Goal: Book appointment/travel/reservation

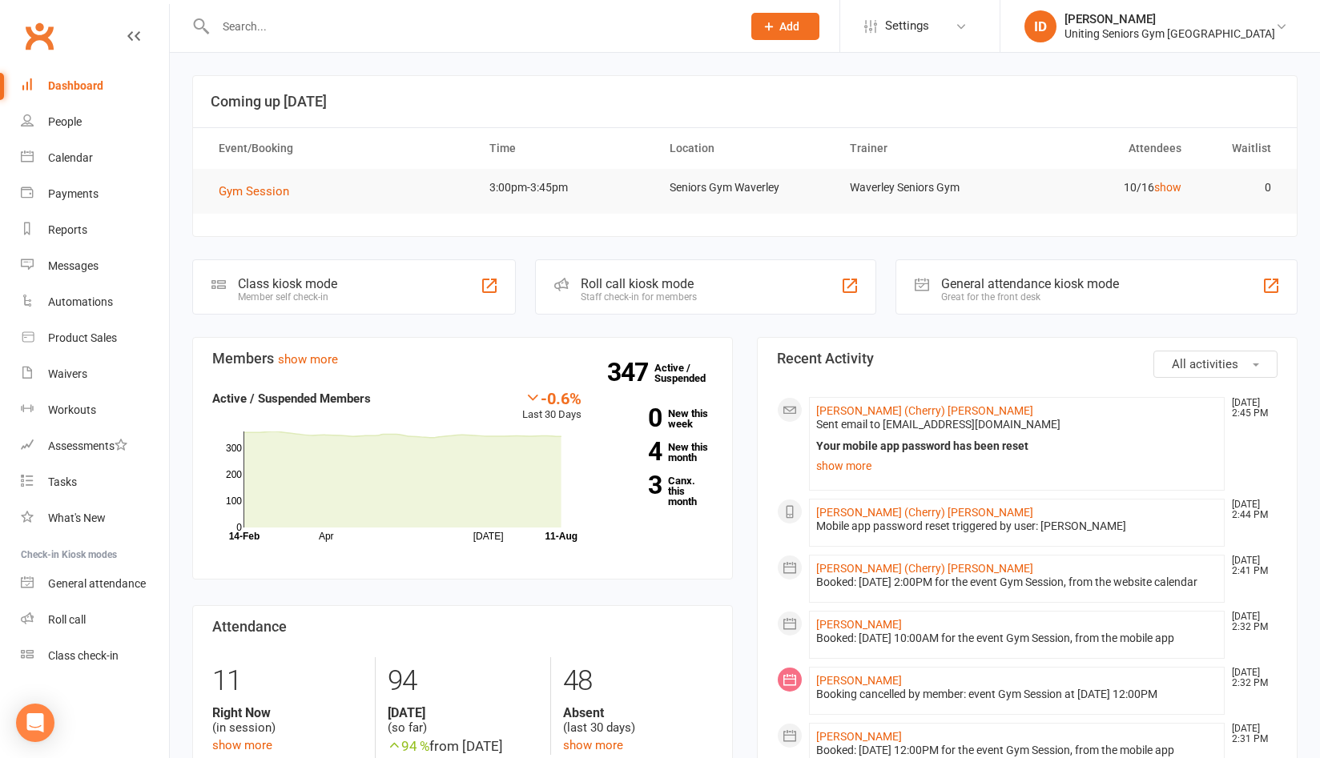
click at [1151, 236] on section "Coming up Today Event/Booking Time Location Trainer Attendees Waitlist Gym Sess…" at bounding box center [744, 156] width 1105 height 162
click at [90, 155] on div "Calendar" at bounding box center [70, 157] width 45 height 13
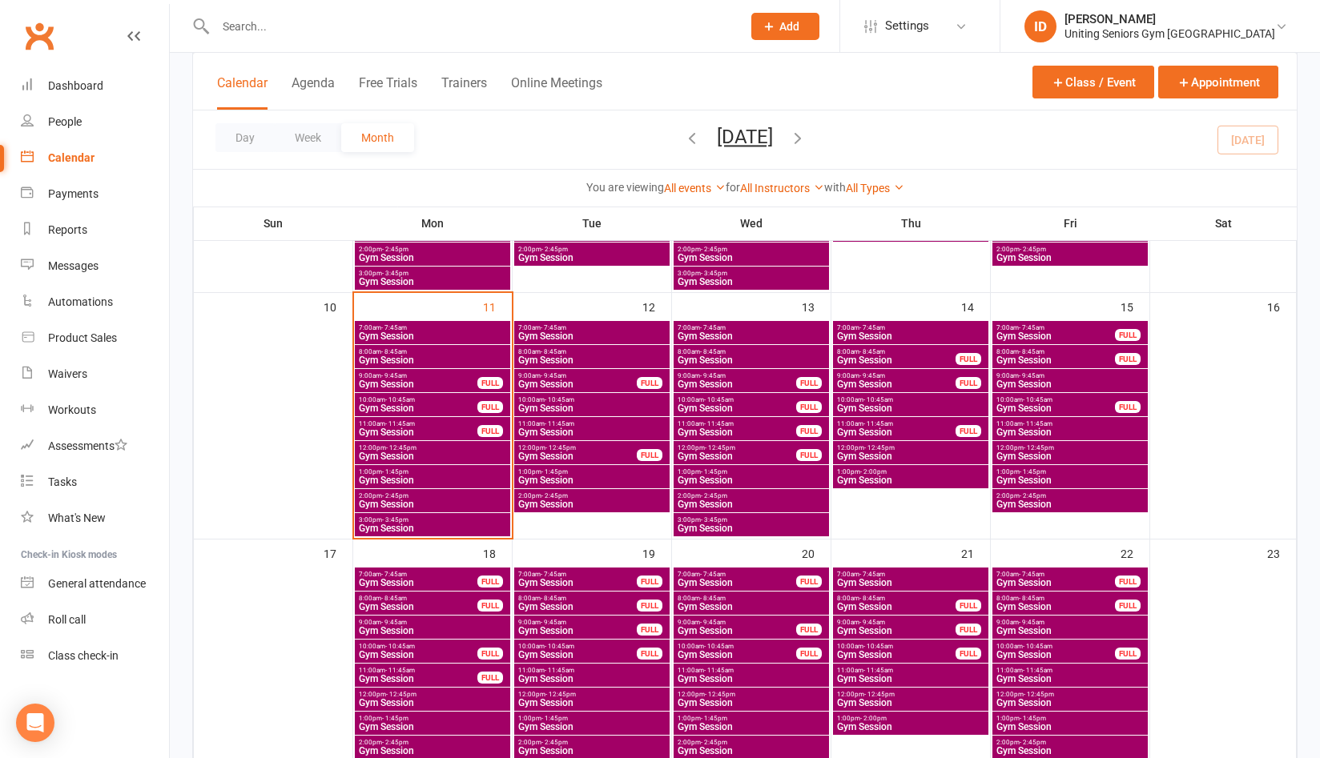
scroll to position [641, 0]
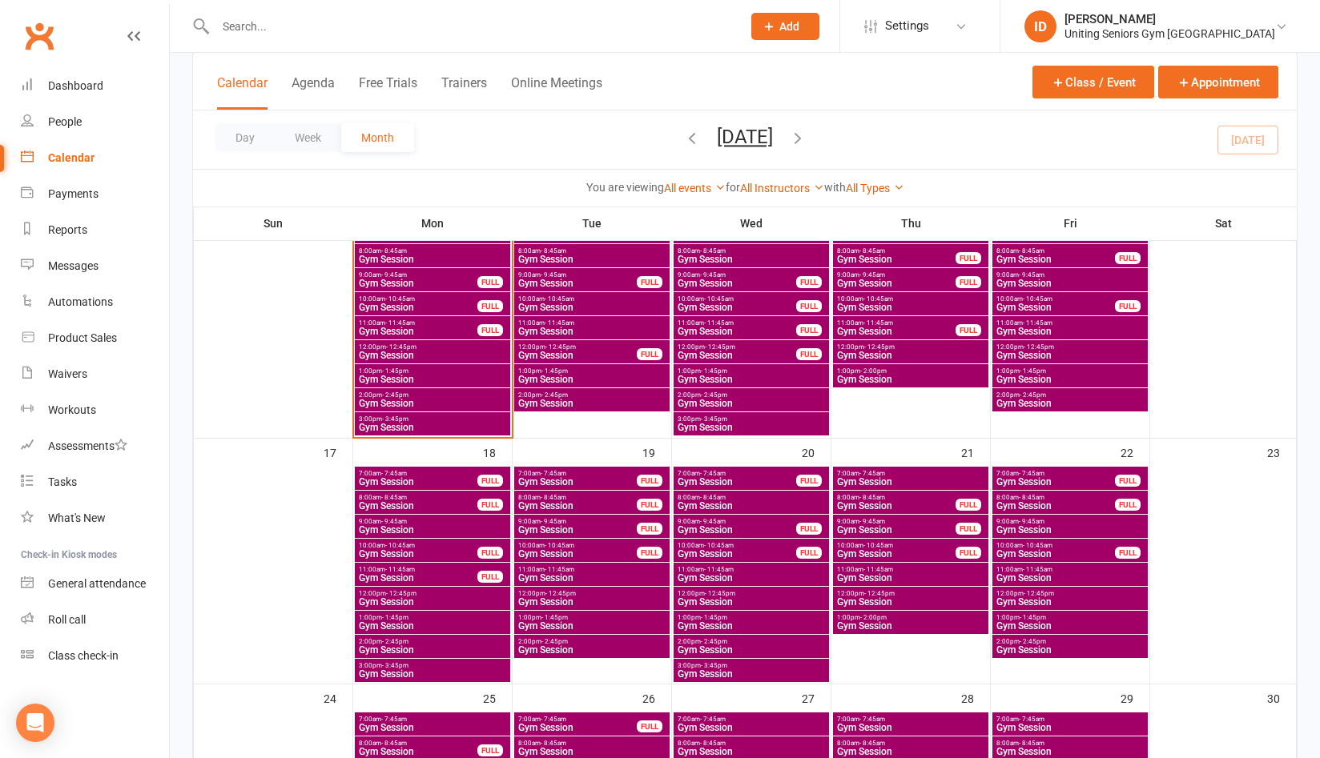
click at [910, 574] on span "Gym Session" at bounding box center [910, 578] width 149 height 10
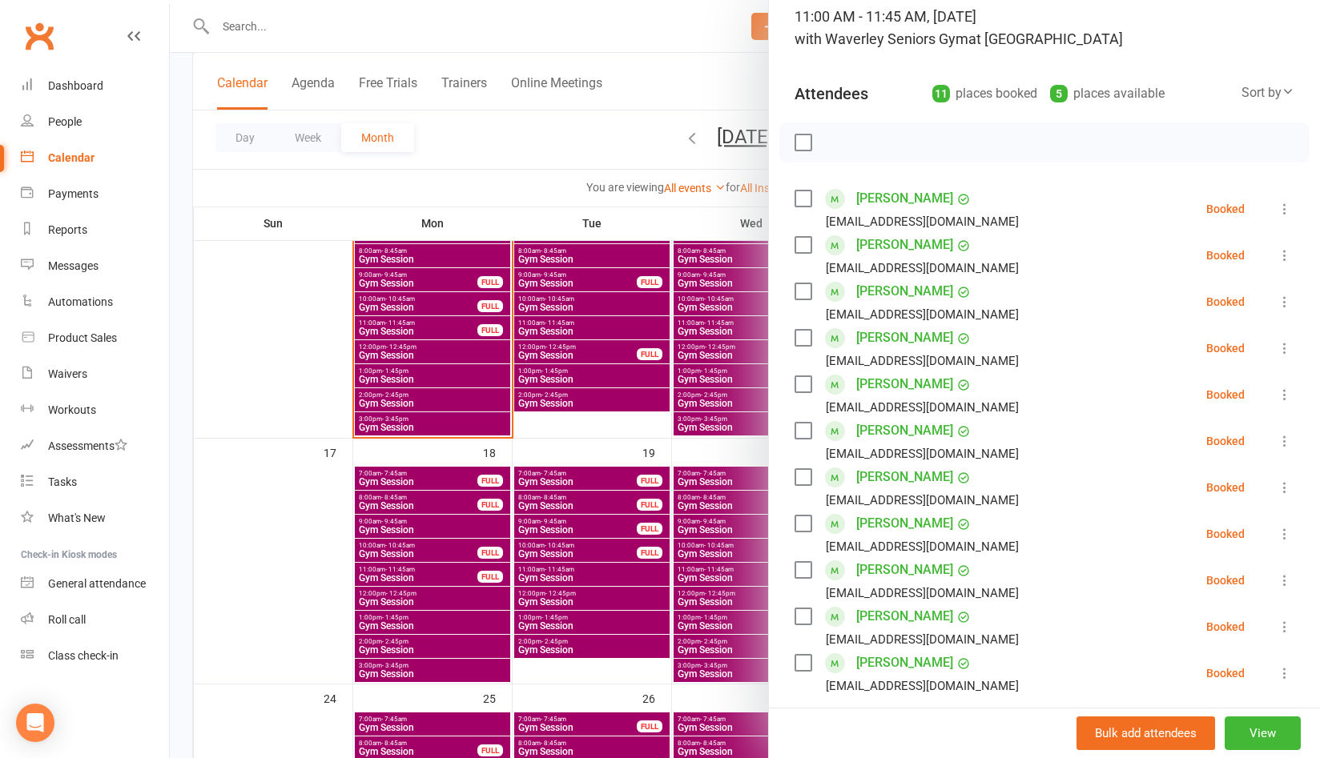
scroll to position [320, 0]
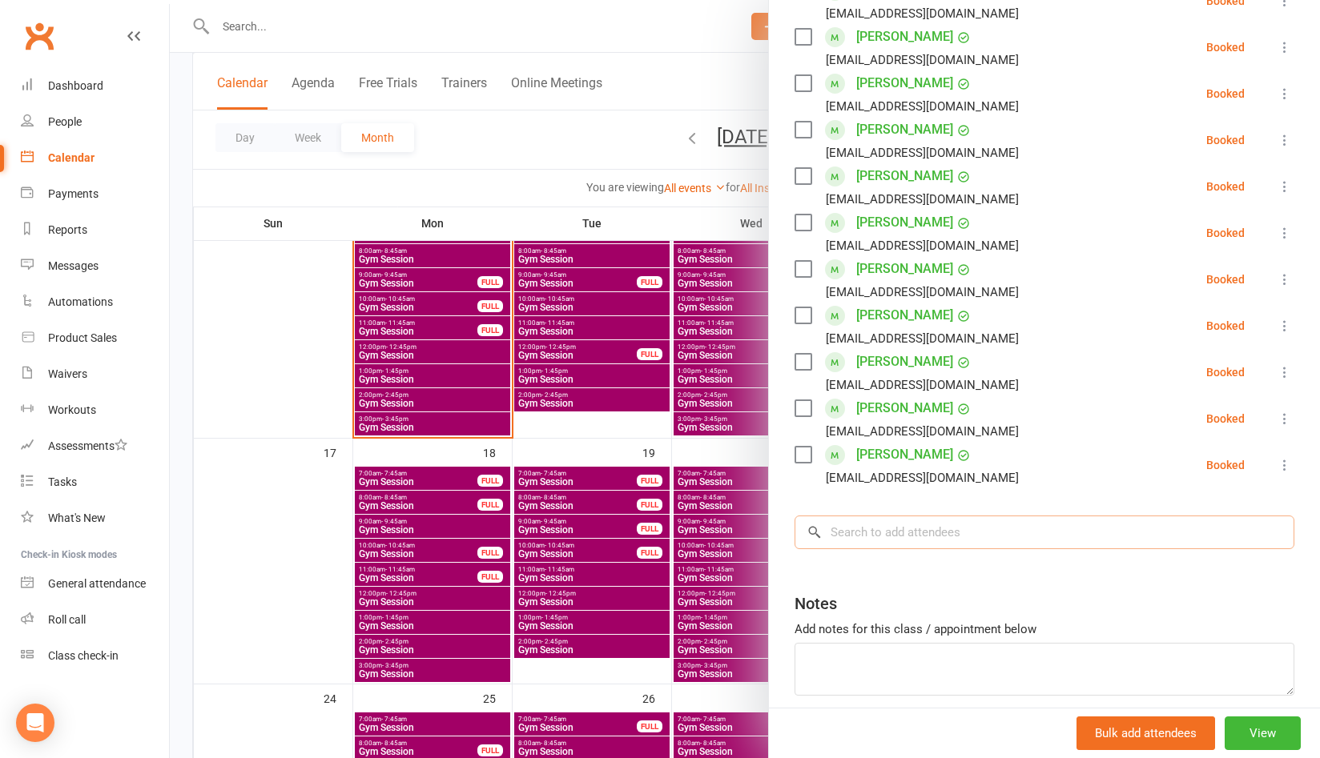
click at [935, 533] on input "search" at bounding box center [1044, 533] width 500 height 34
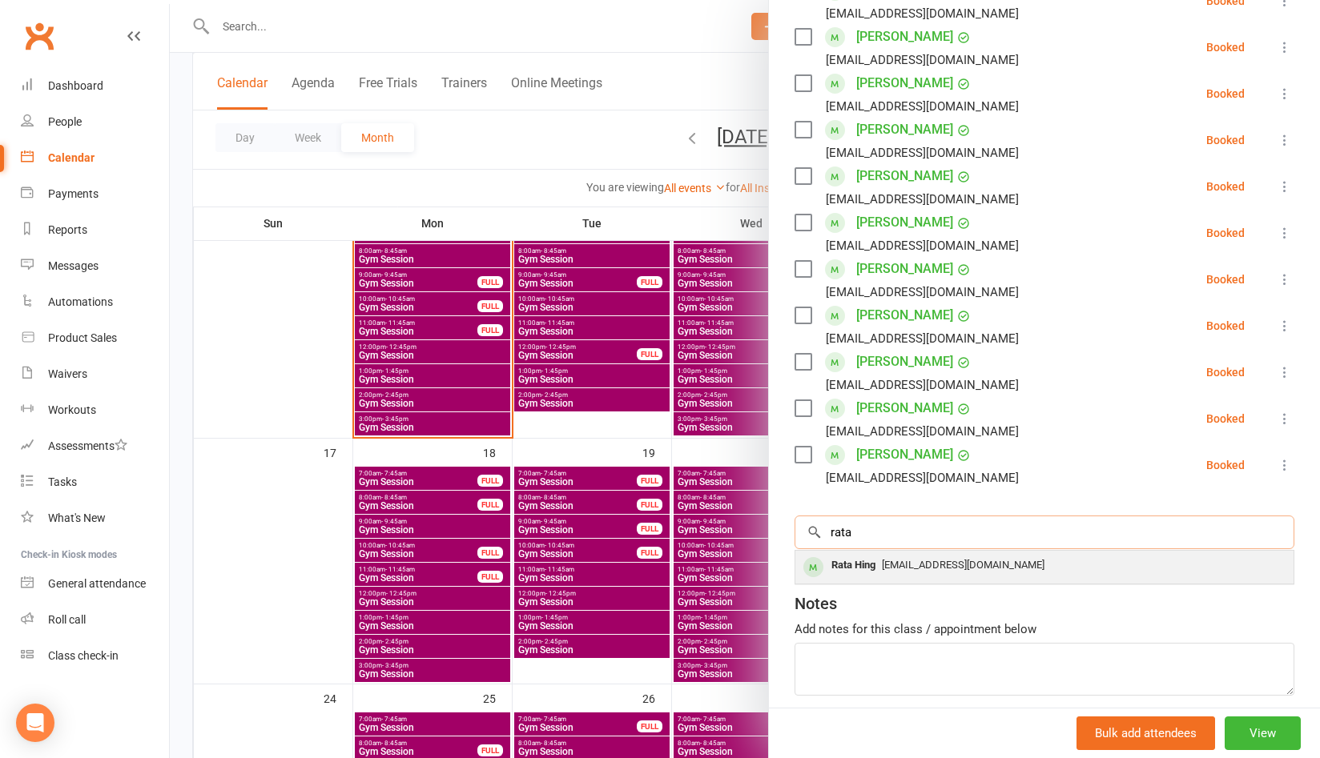
type input "rata"
click at [923, 567] on span "[EMAIL_ADDRESS][DOMAIN_NAME]" at bounding box center [963, 565] width 163 height 12
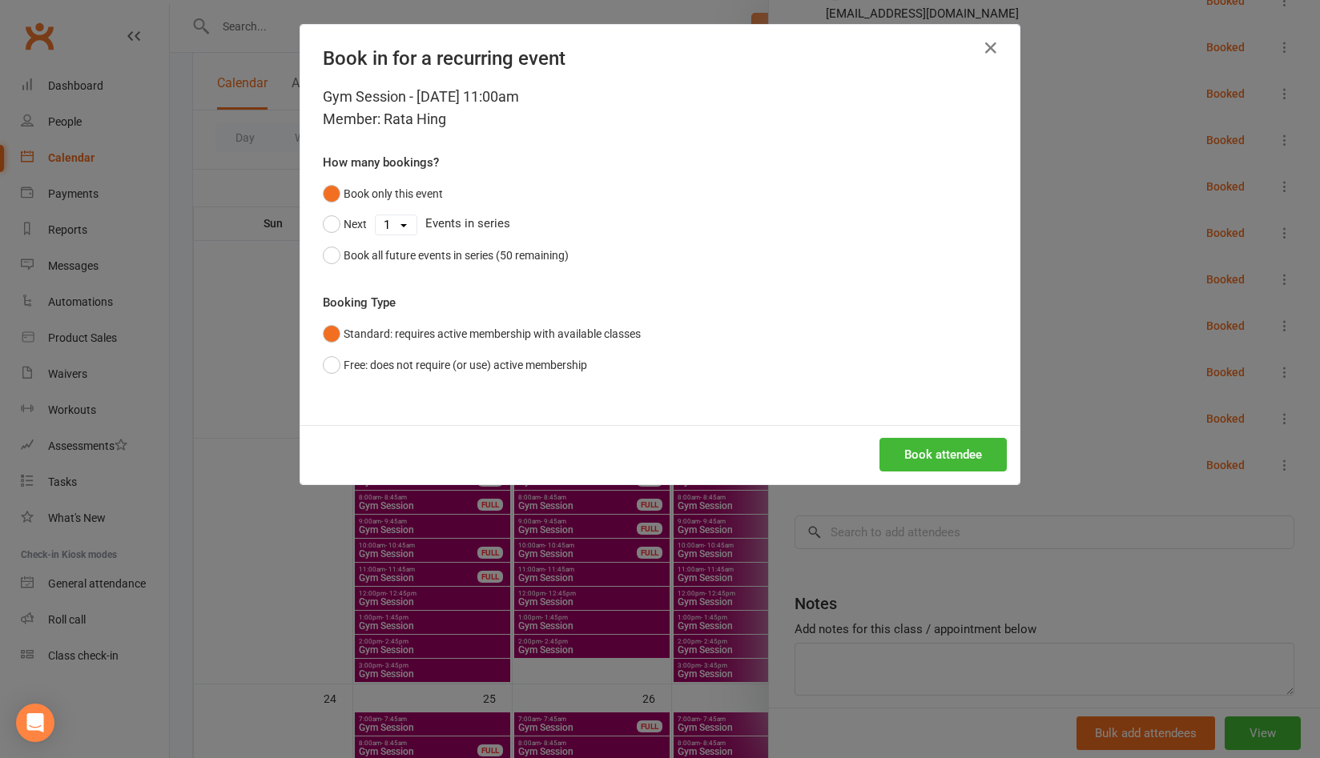
click at [403, 230] on select "1 2 3 4 5 6 7 8 9 10 11 12 13 14 15 16 17 18 19 20 21 22 23 24 25 26 27 28 29 3…" at bounding box center [396, 224] width 41 height 19
select select "49"
click at [376, 215] on select "1 2 3 4 5 6 7 8 9 10 11 12 13 14 15 16 17 18 19 20 21 22 23 24 25 26 27 28 29 3…" at bounding box center [396, 224] width 41 height 19
click at [332, 224] on button "Next" at bounding box center [345, 224] width 44 height 30
click at [442, 259] on div "Book all future events in series (50 remaining)" at bounding box center [455, 256] width 225 height 18
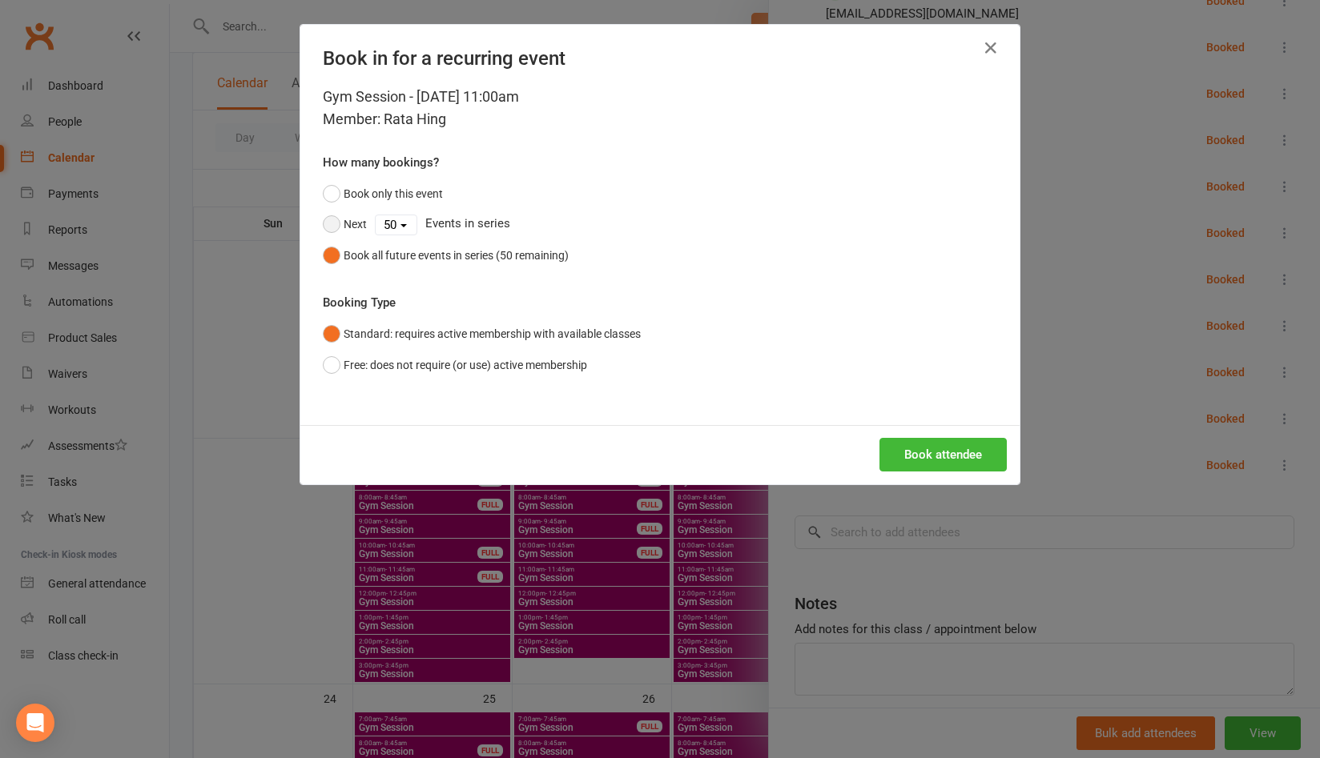
click at [340, 220] on button "Next" at bounding box center [345, 224] width 44 height 30
click at [889, 452] on button "Book attendee" at bounding box center [942, 455] width 127 height 34
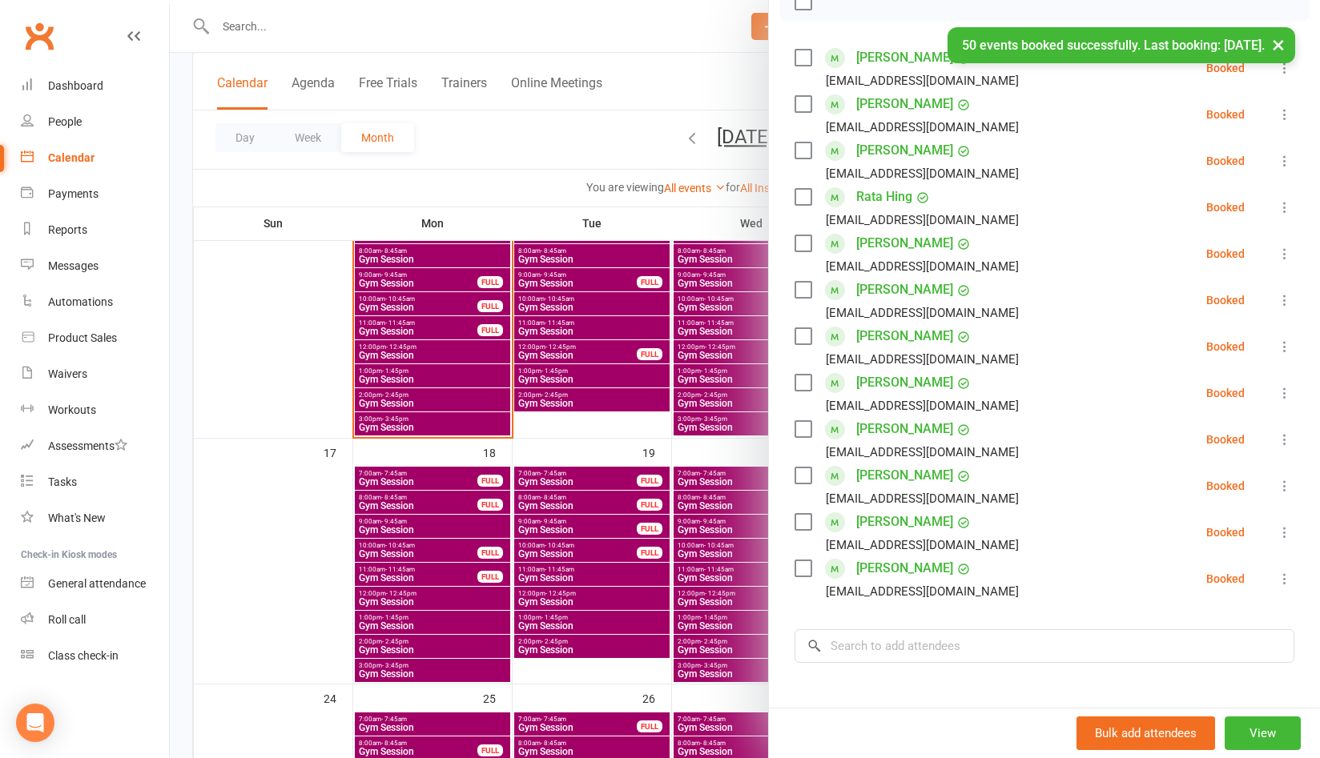
scroll to position [160, 0]
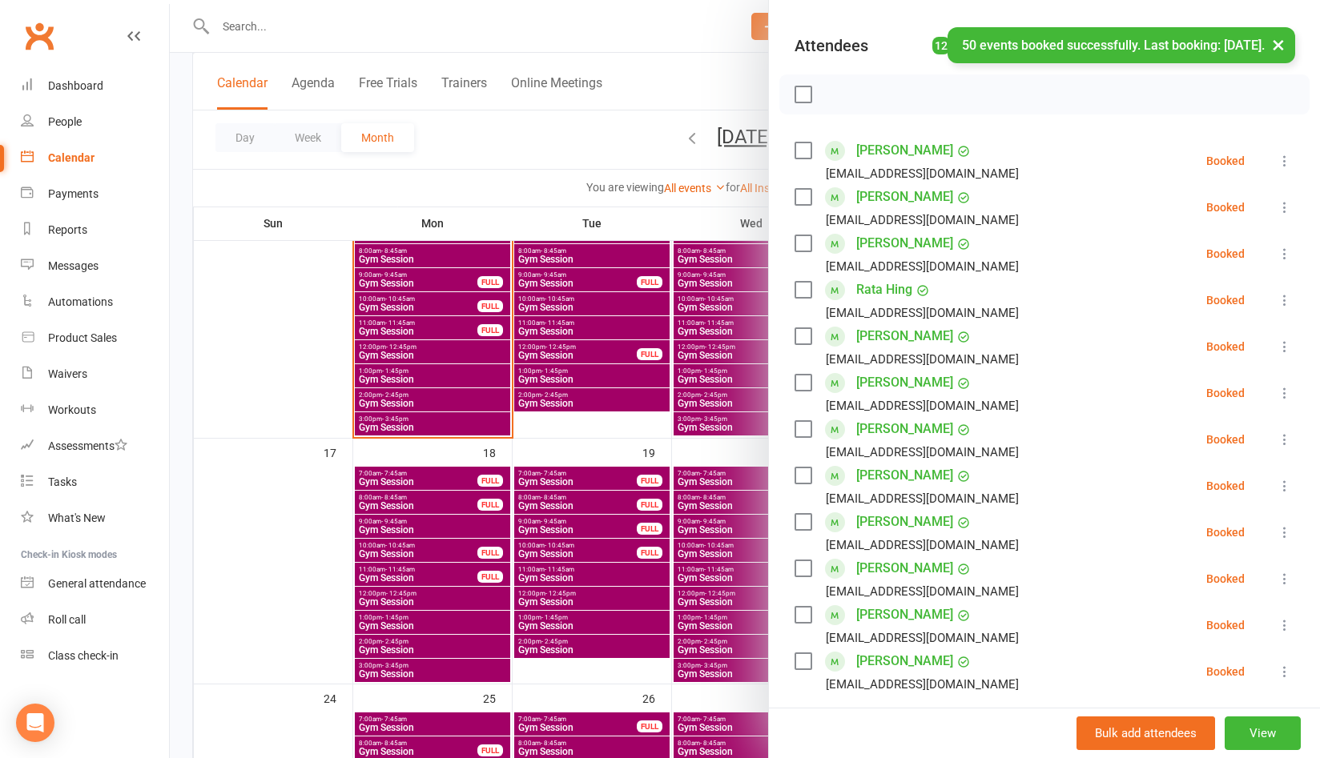
drag, startPoint x: 302, startPoint y: 637, endPoint x: 319, endPoint y: 631, distance: 18.0
click at [302, 637] on div at bounding box center [745, 379] width 1150 height 758
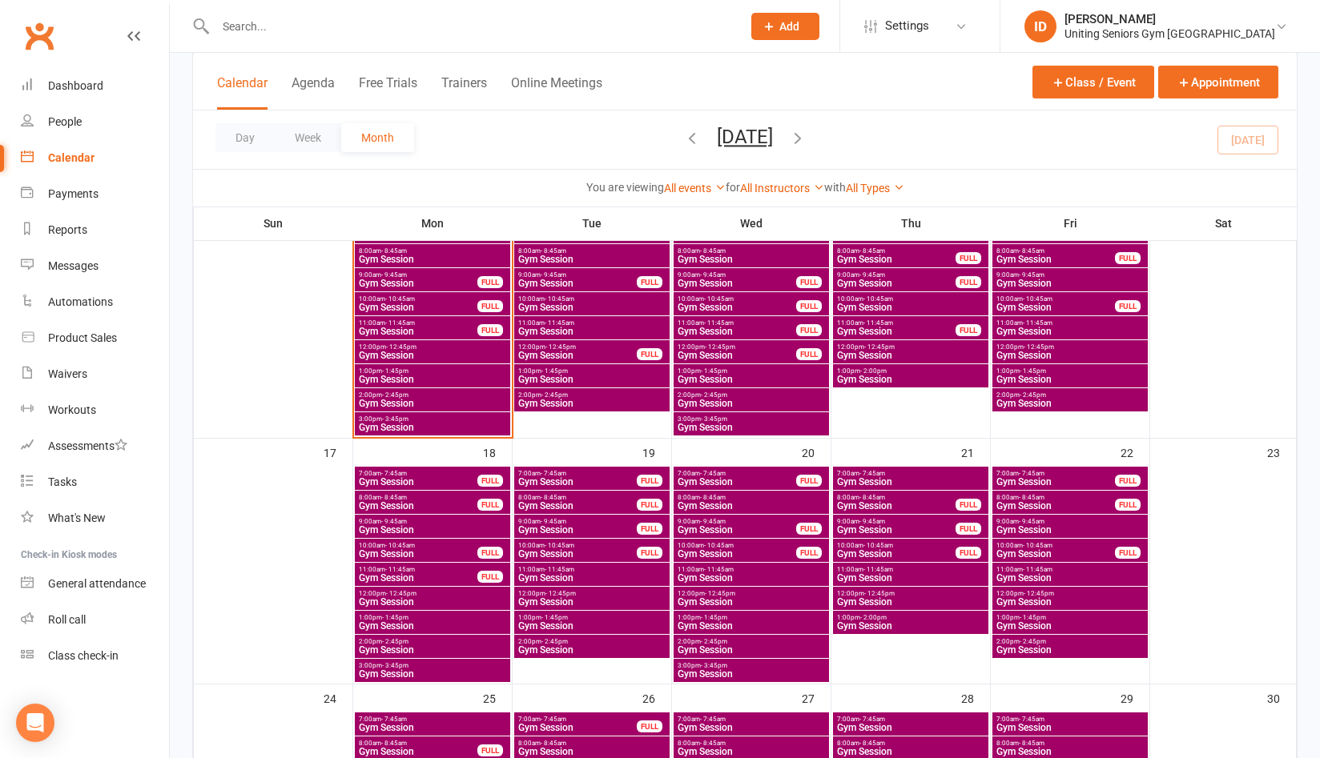
click at [922, 572] on span "11:00am - 11:45am" at bounding box center [910, 569] width 149 height 7
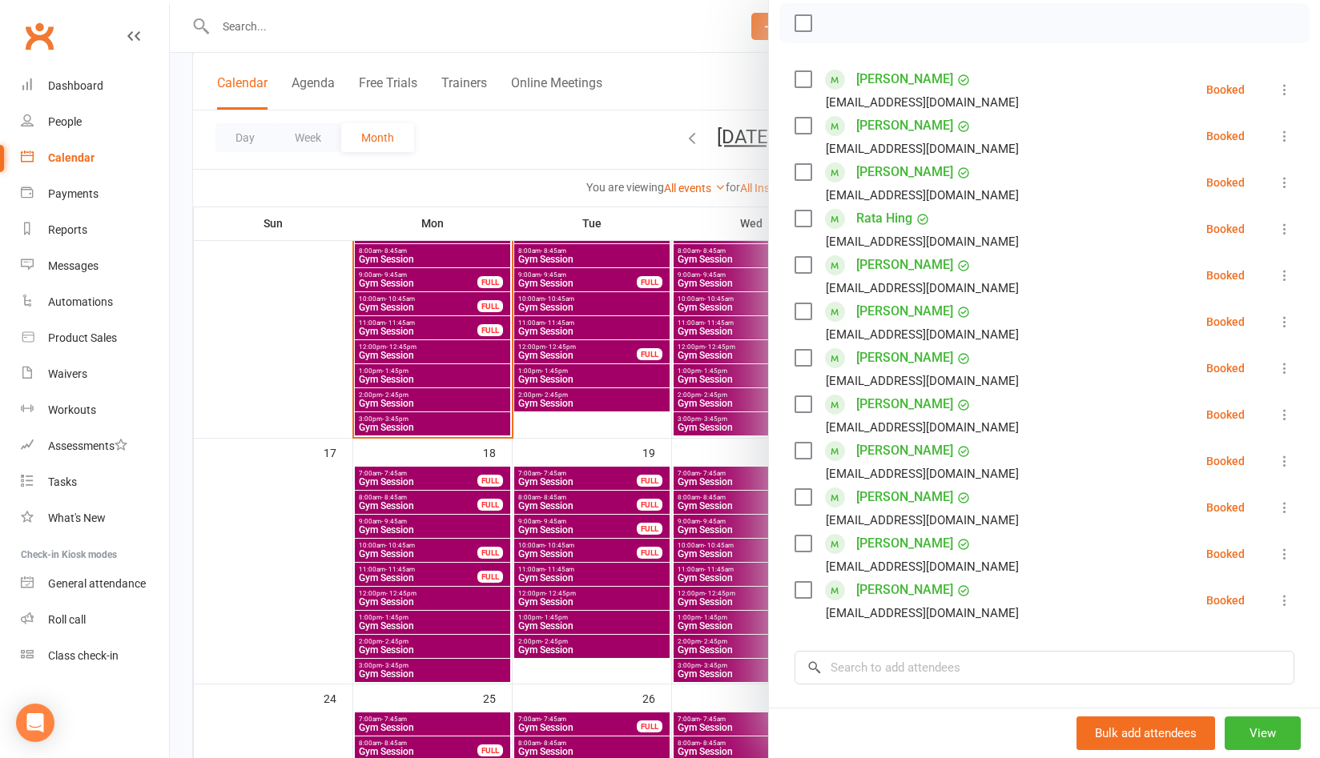
scroll to position [240, 0]
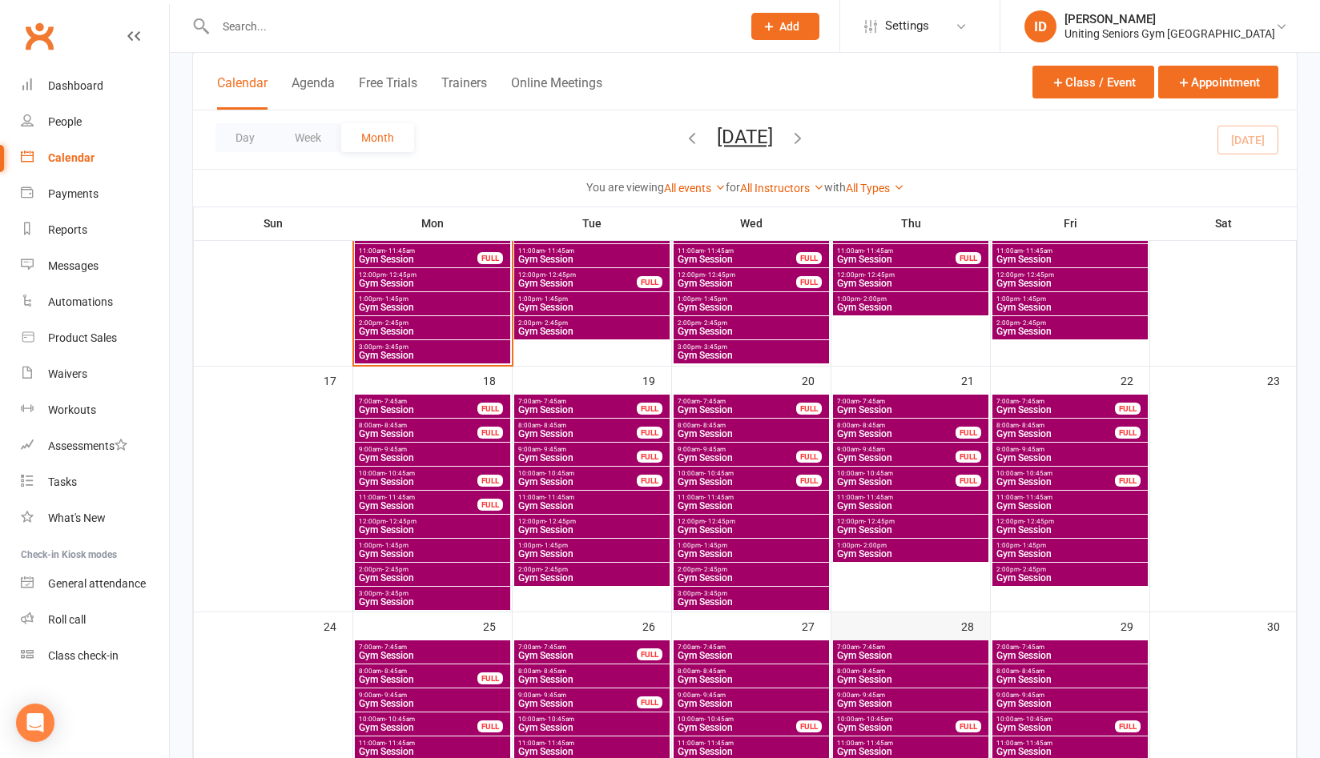
scroll to position [721, 0]
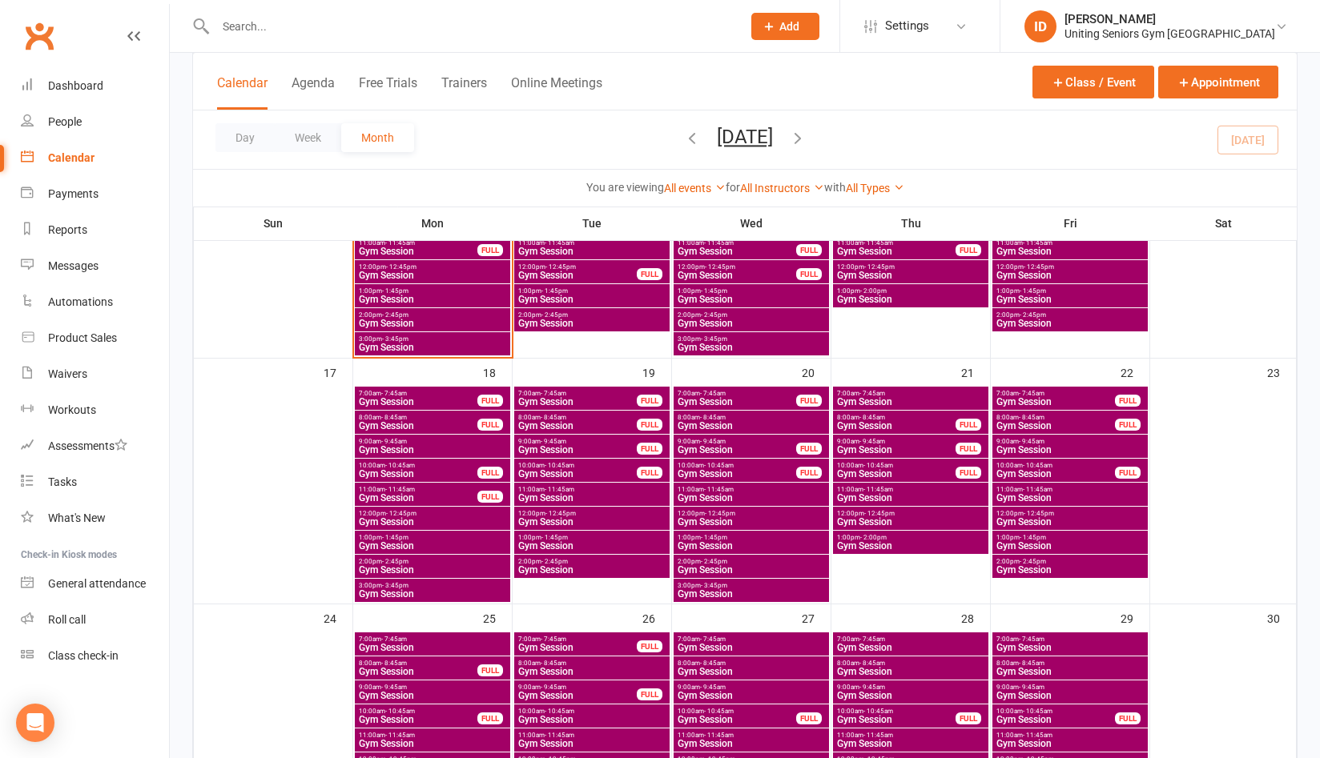
click at [884, 500] on span "Gym Session" at bounding box center [910, 498] width 149 height 10
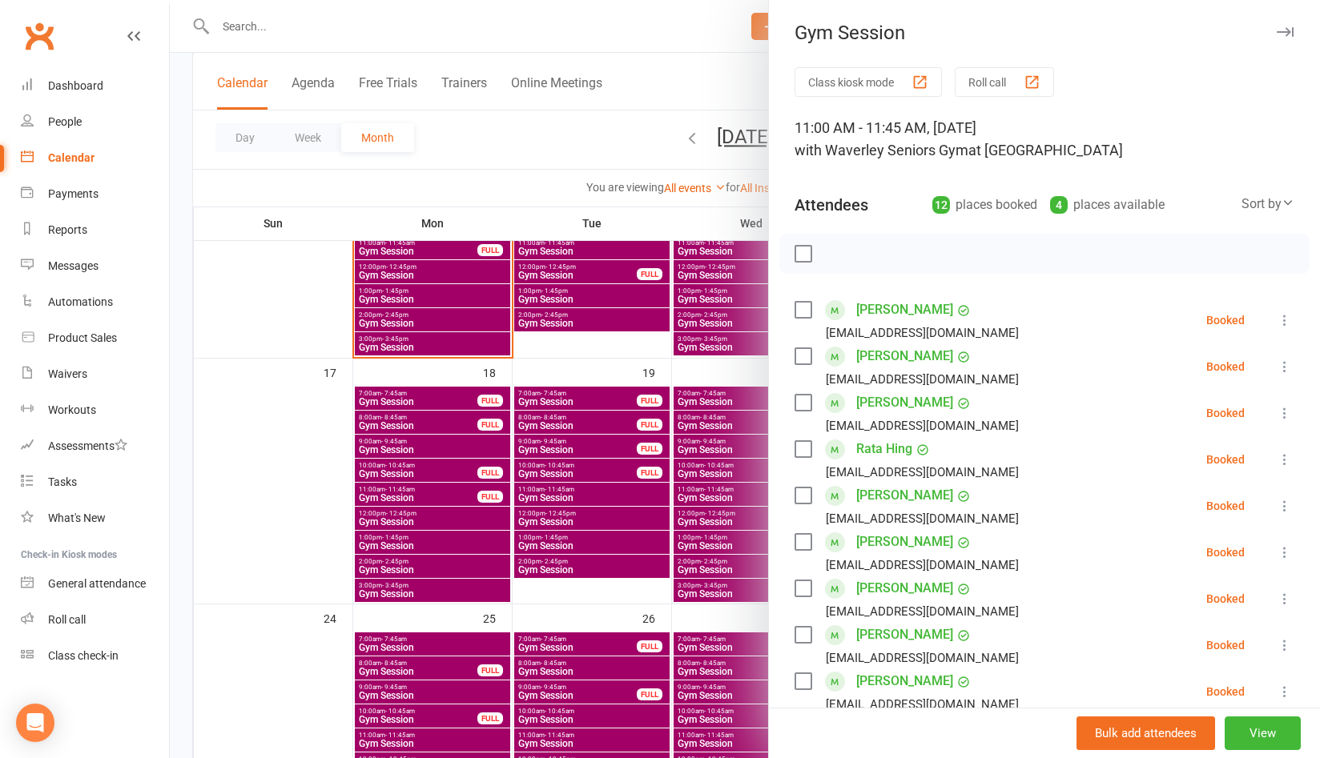
scroll to position [0, 0]
click at [637, 221] on div at bounding box center [745, 379] width 1150 height 758
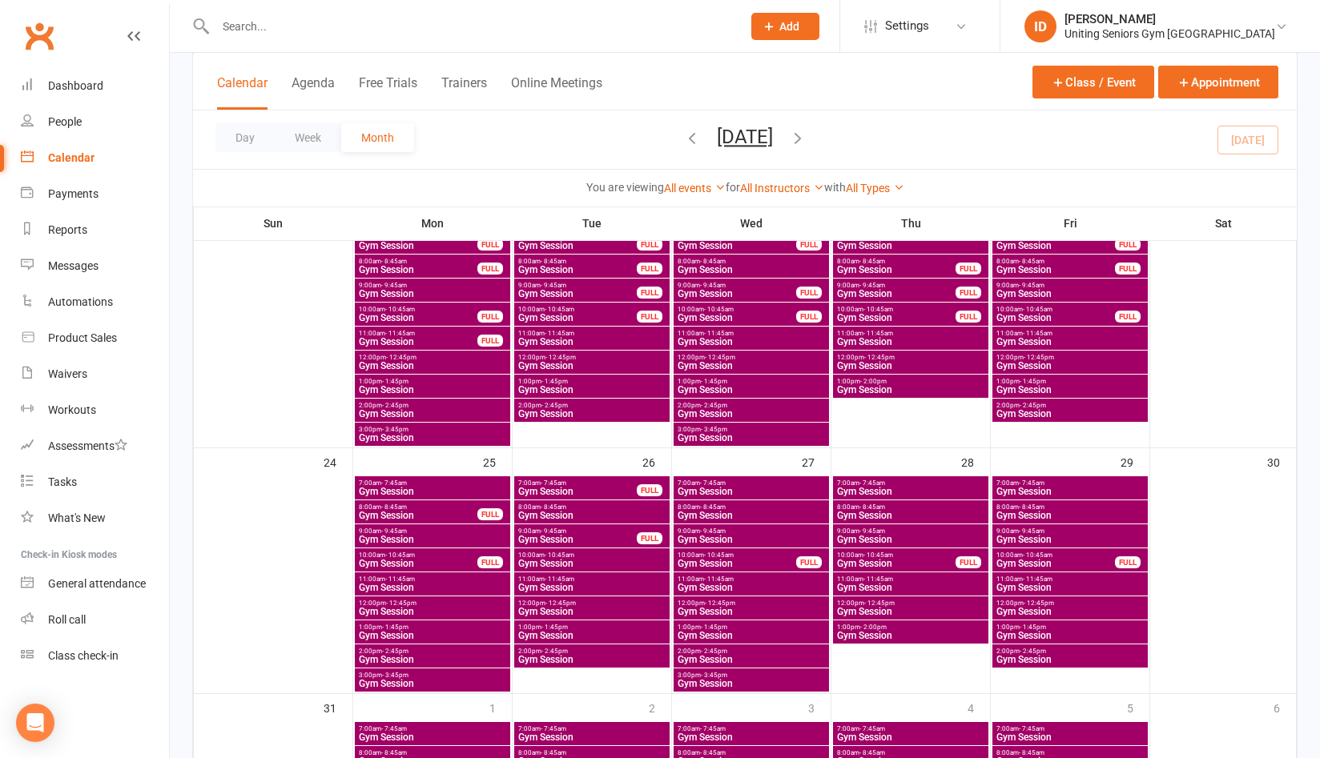
scroll to position [881, 0]
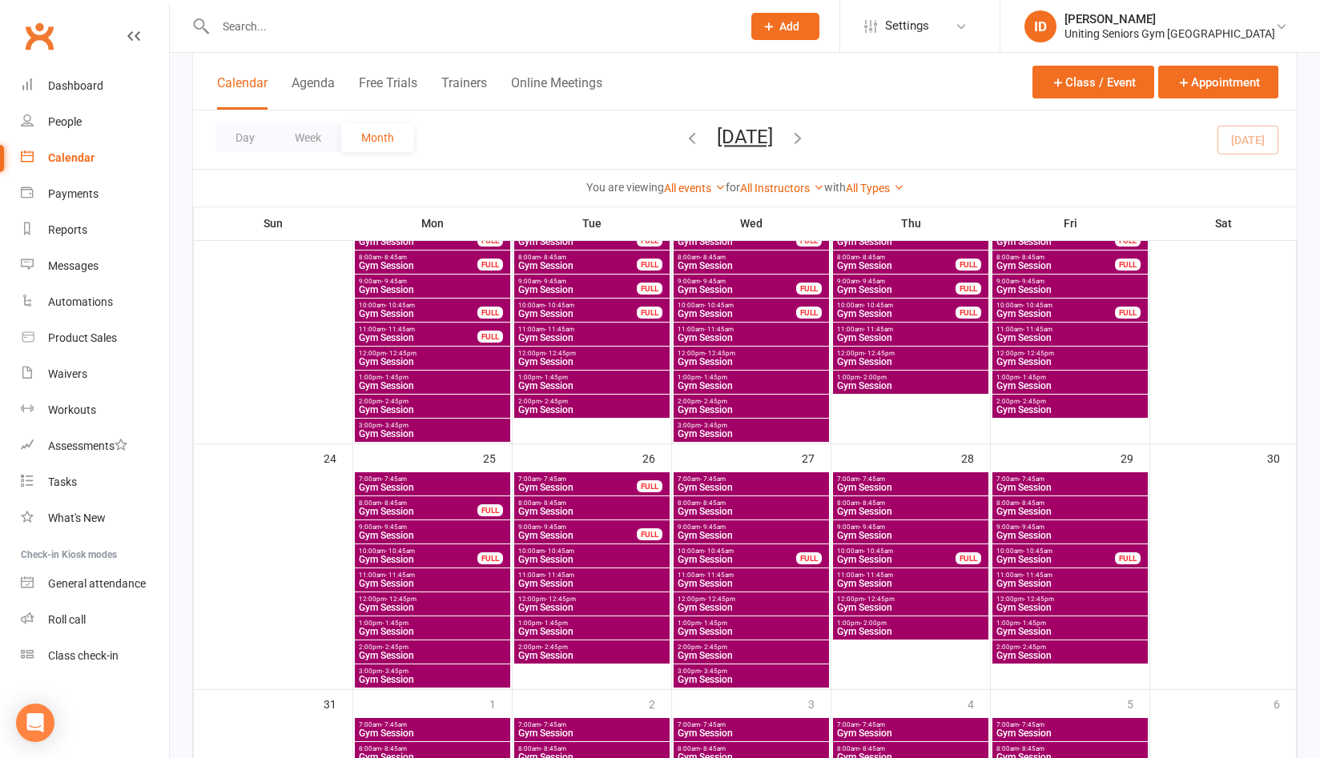
click at [898, 578] on div "11:00am - 11:45am Gym Session" at bounding box center [910, 579] width 155 height 23
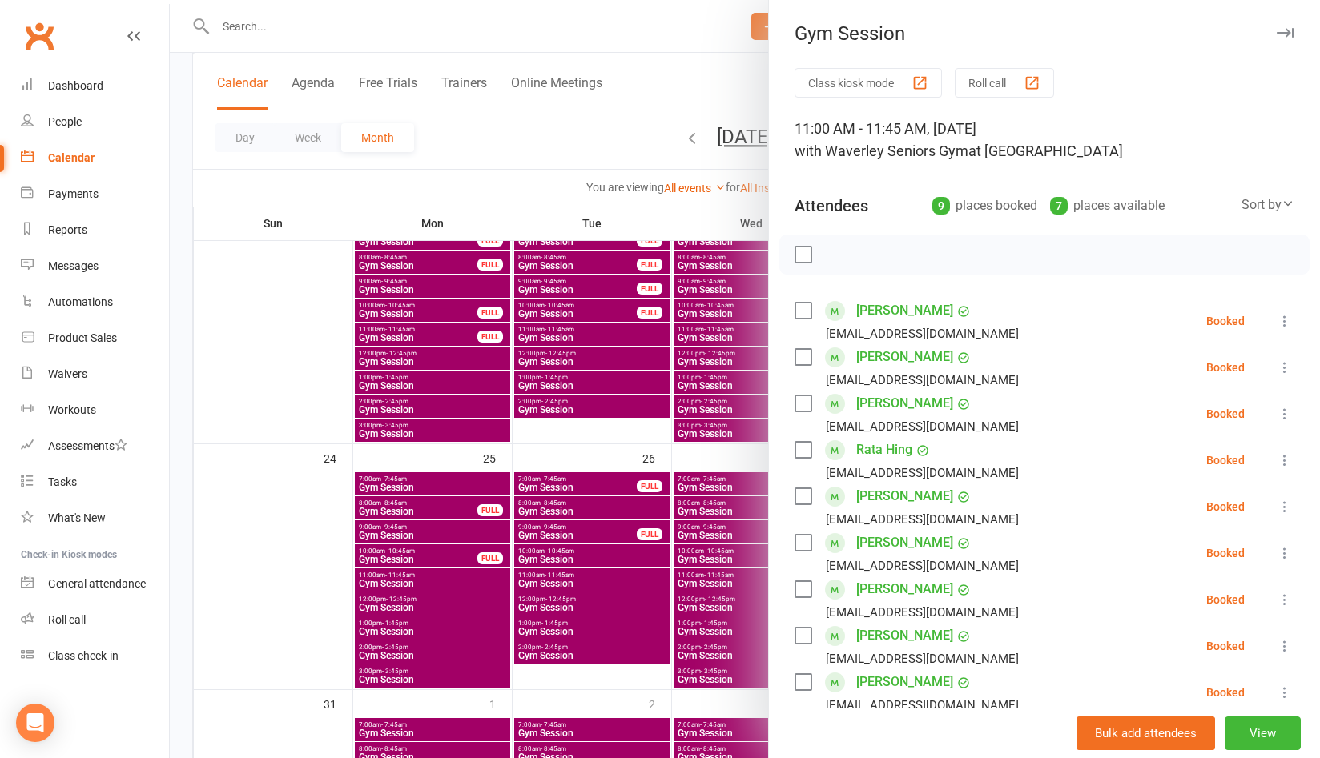
click at [252, 586] on div at bounding box center [745, 379] width 1150 height 758
